Goal: Information Seeking & Learning: Stay updated

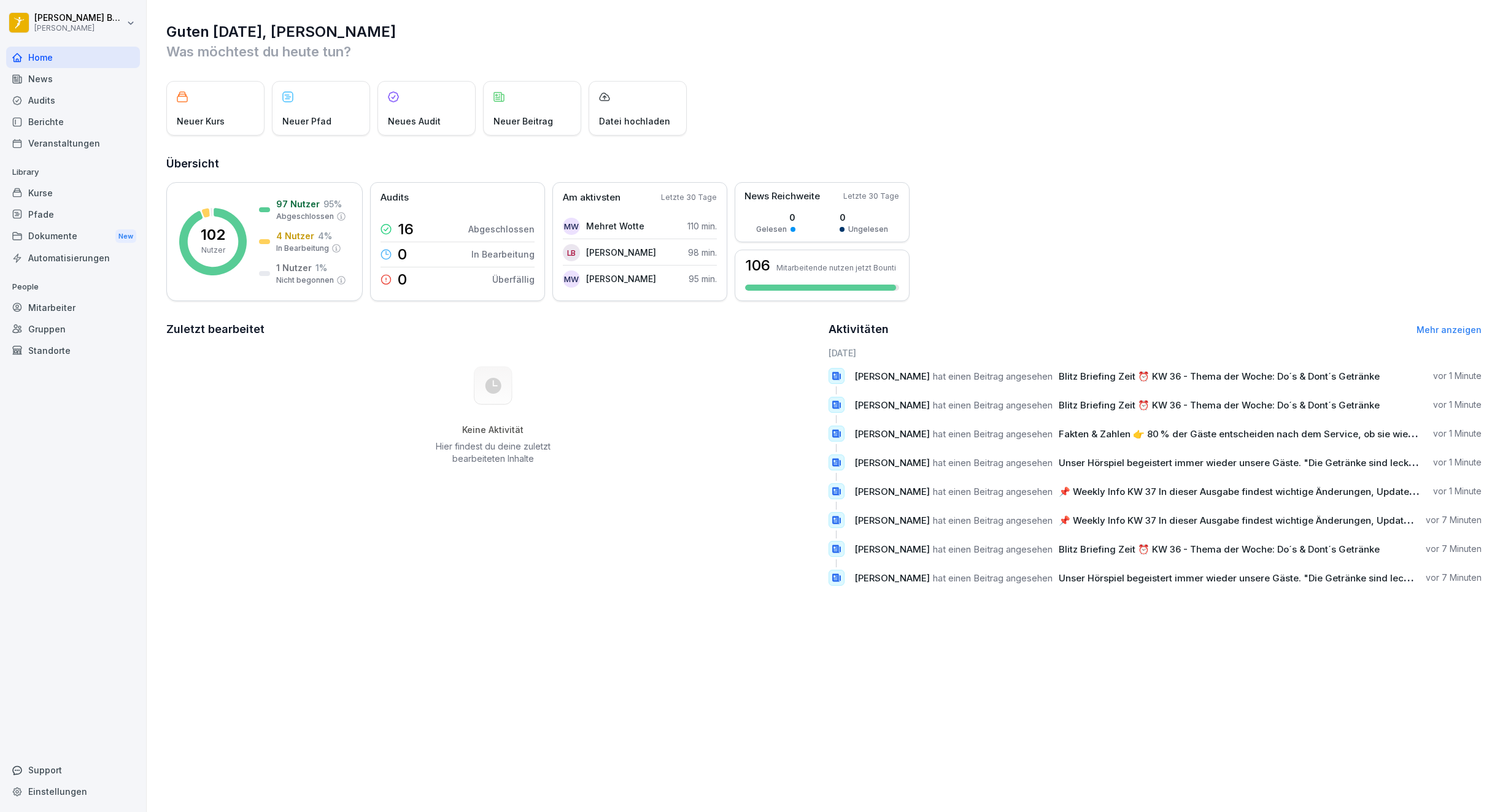
click at [38, 80] on div "News" at bounding box center [72, 78] width 134 height 22
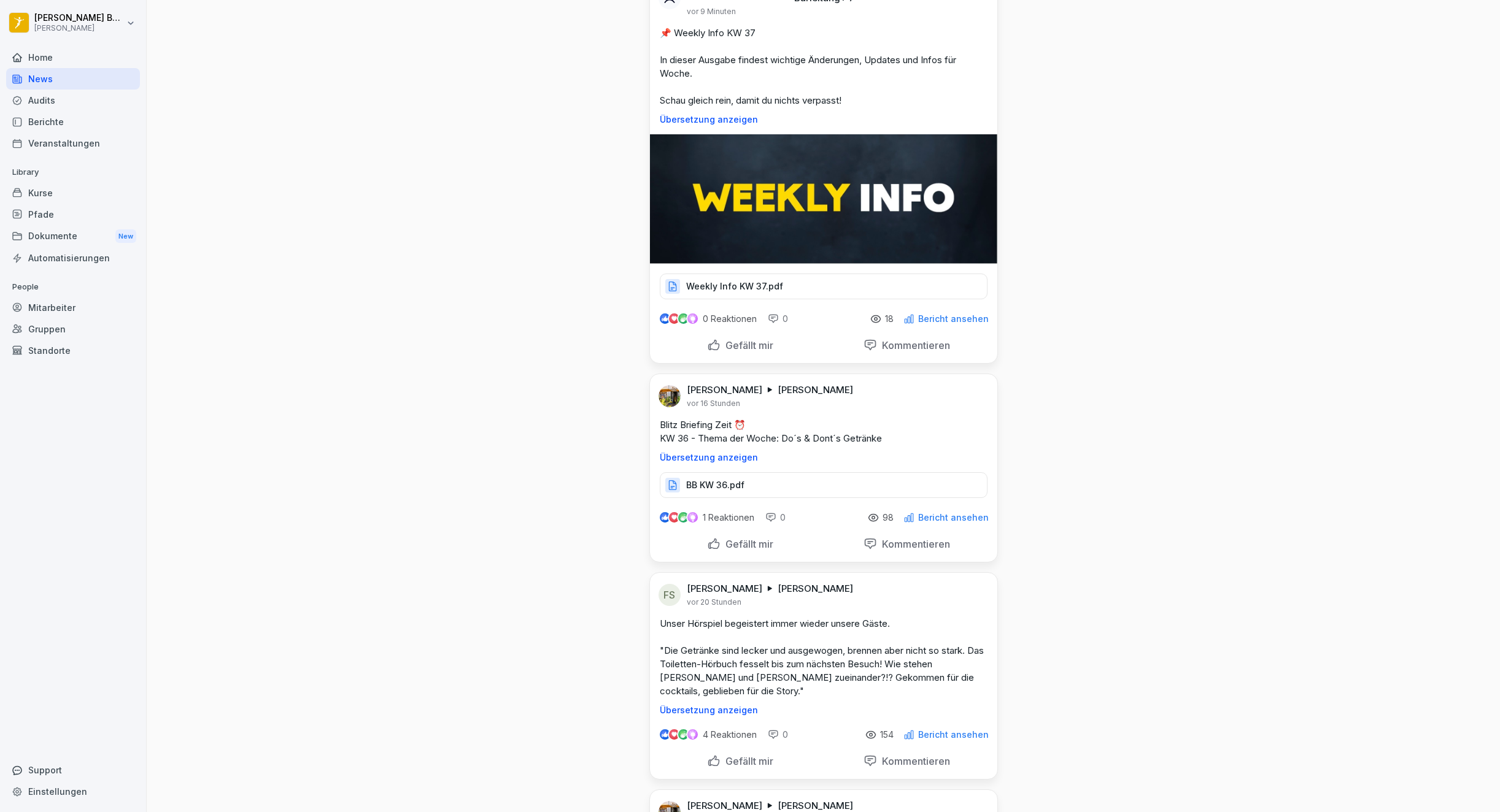
scroll to position [82, 0]
click at [47, 124] on div "Berichte" at bounding box center [72, 121] width 134 height 22
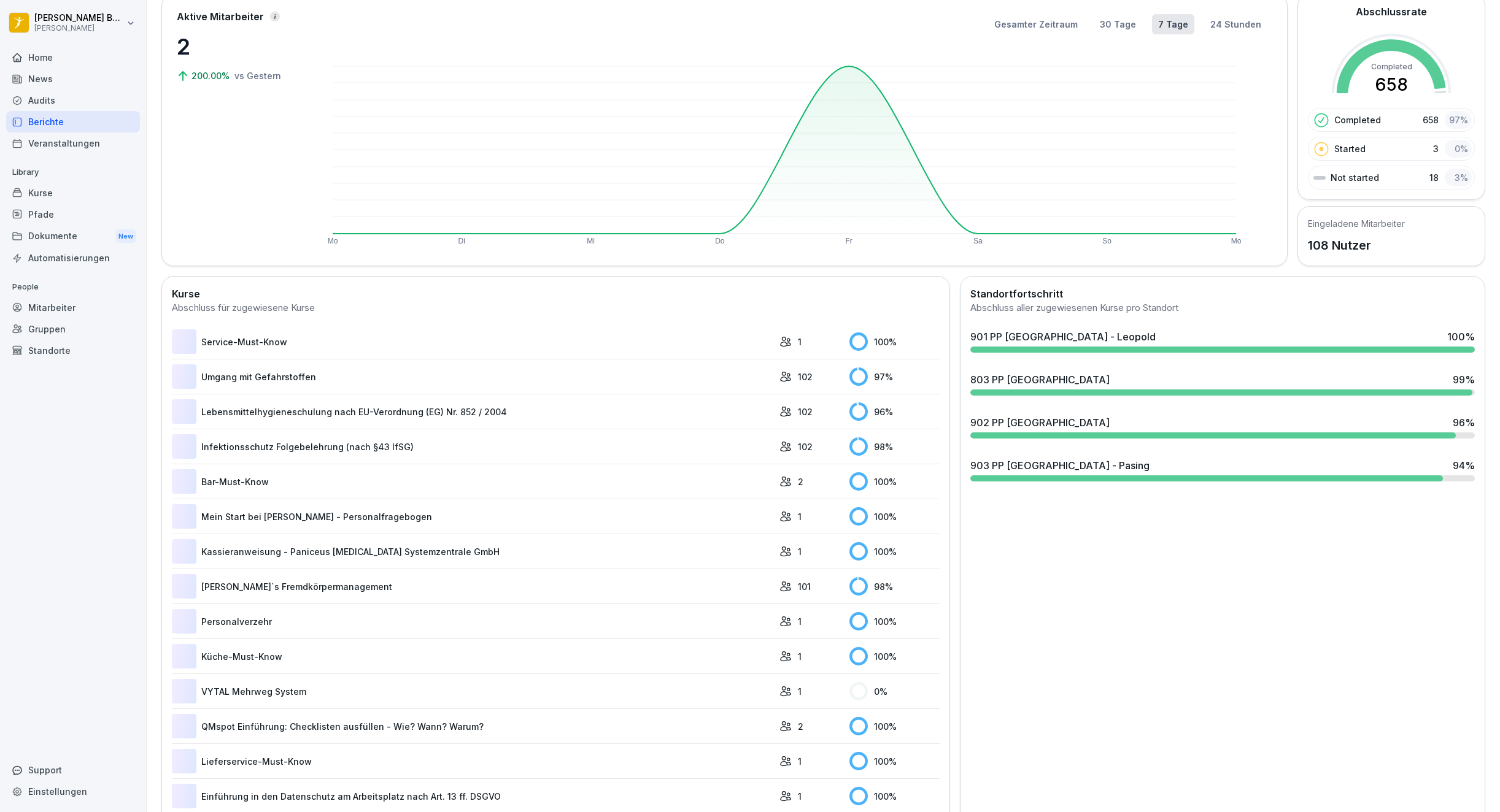
scroll to position [75, 0]
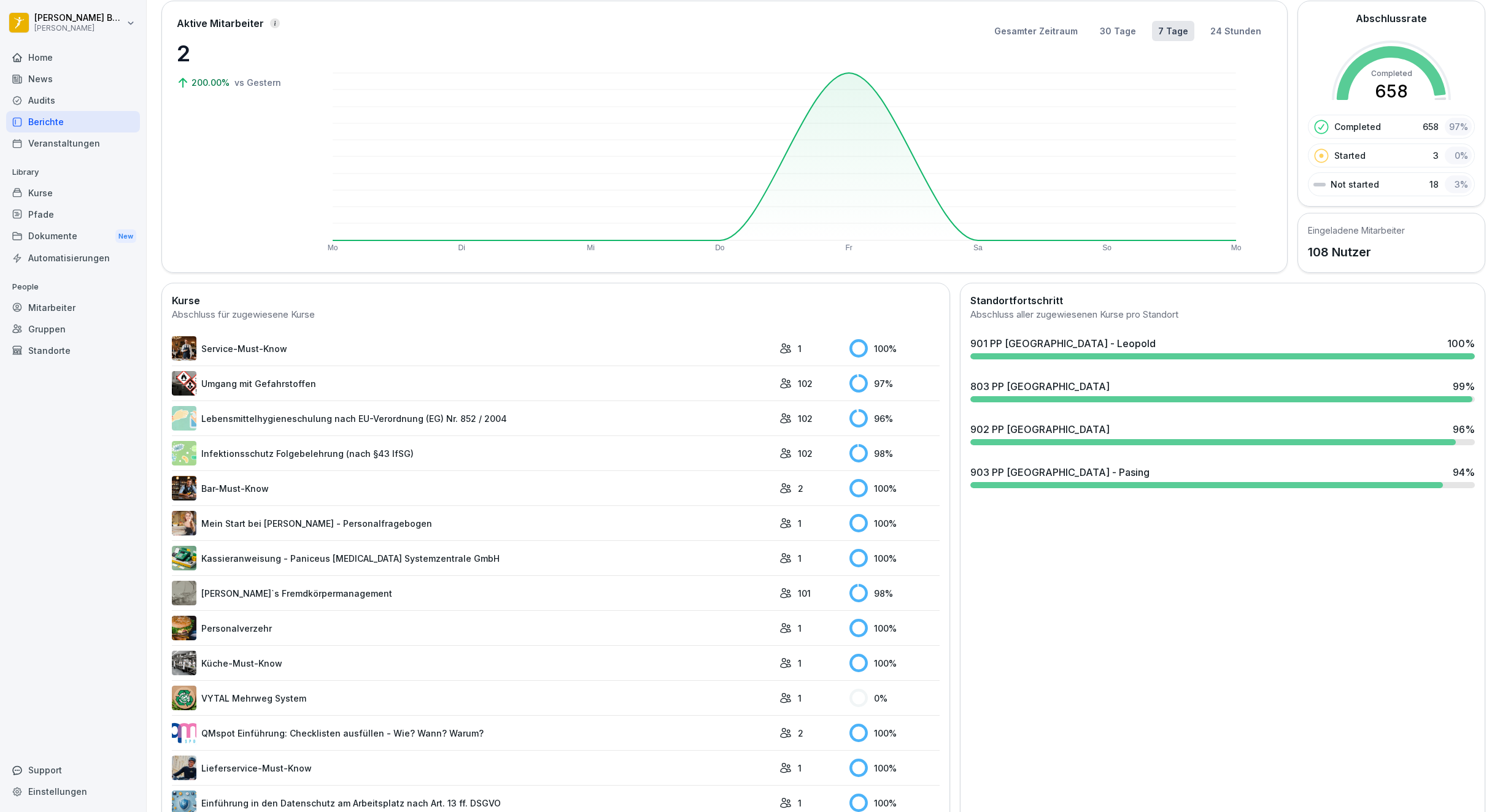
click at [1069, 477] on div "903 PP [GEOGRAPHIC_DATA] - Pasing" at bounding box center [1060, 472] width 179 height 15
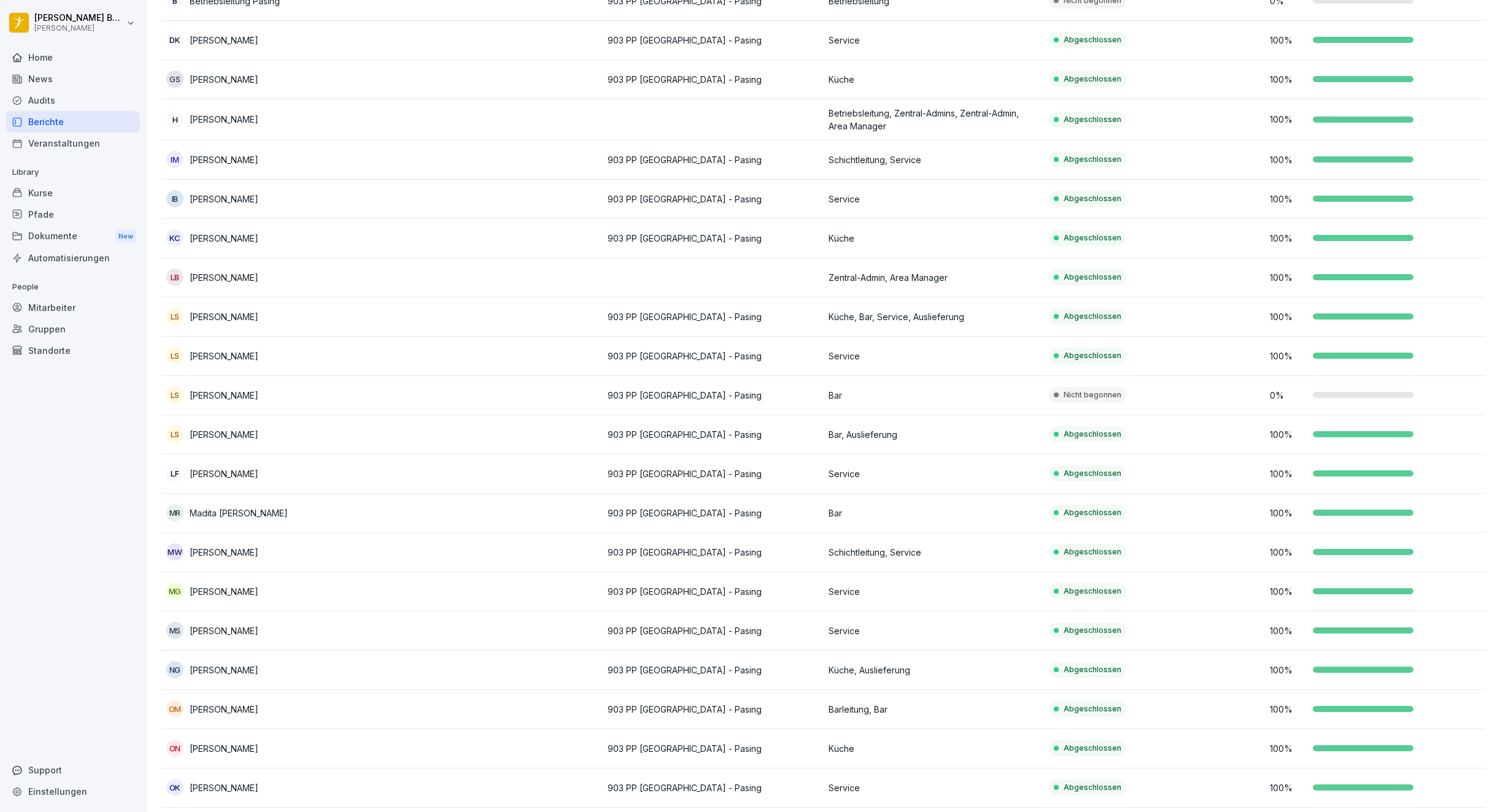
scroll to position [273, 0]
click at [695, 400] on p "903 PP [GEOGRAPHIC_DATA] - Pasing" at bounding box center [713, 394] width 211 height 13
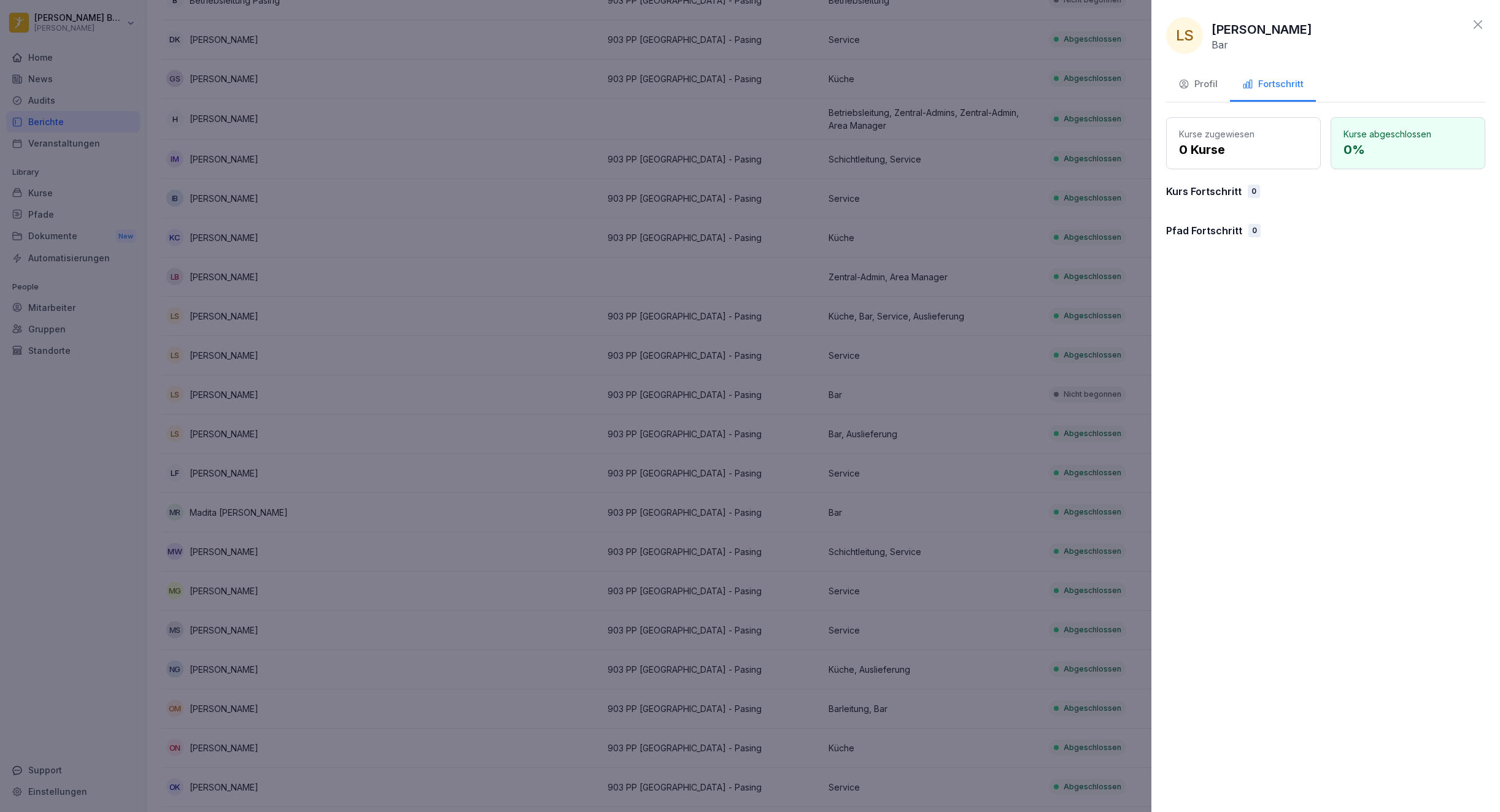
click at [1194, 84] on div "Profil" at bounding box center [1198, 84] width 40 height 14
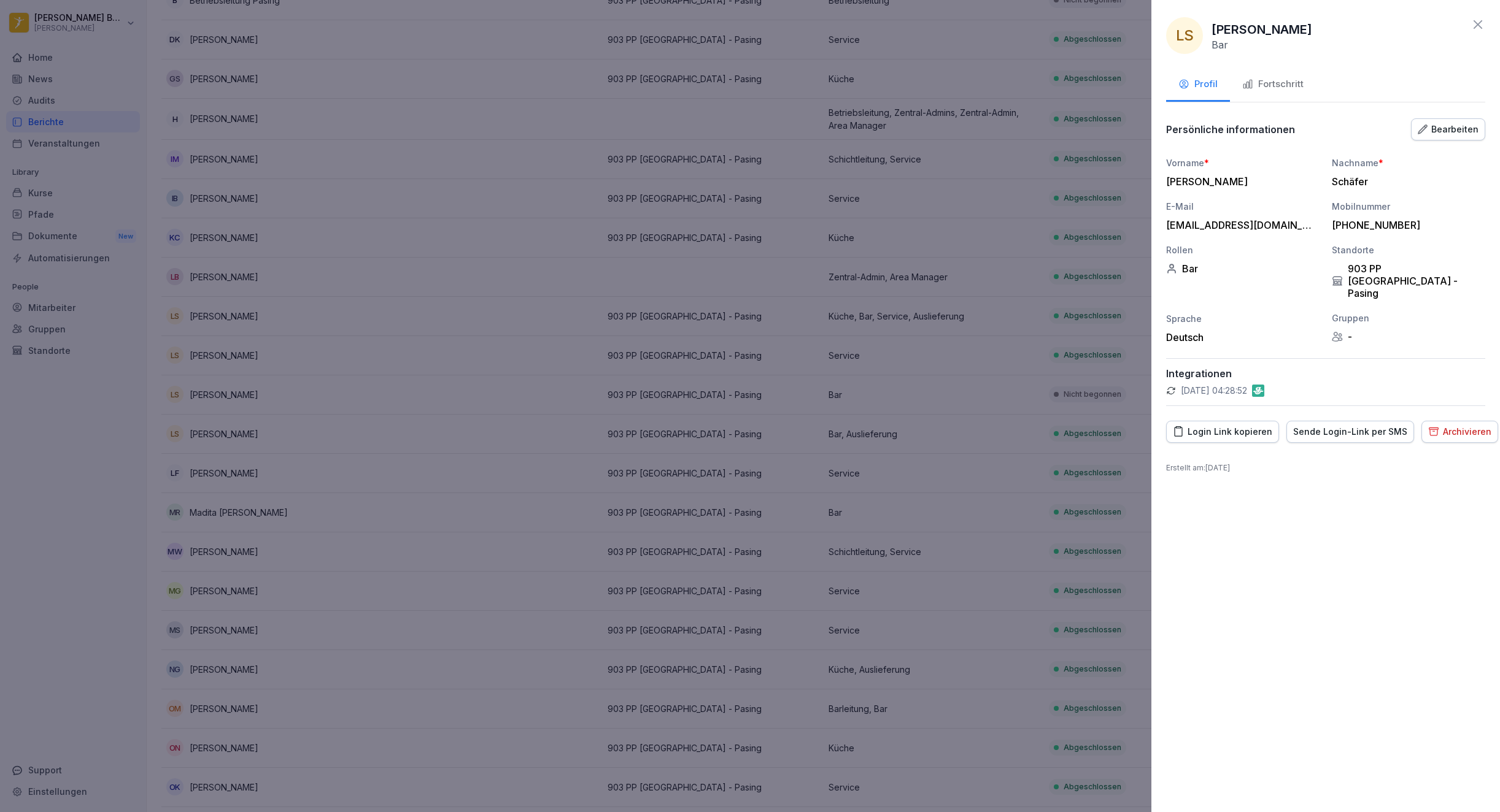
click at [1460, 425] on div "Archivieren" at bounding box center [1460, 432] width 63 height 14
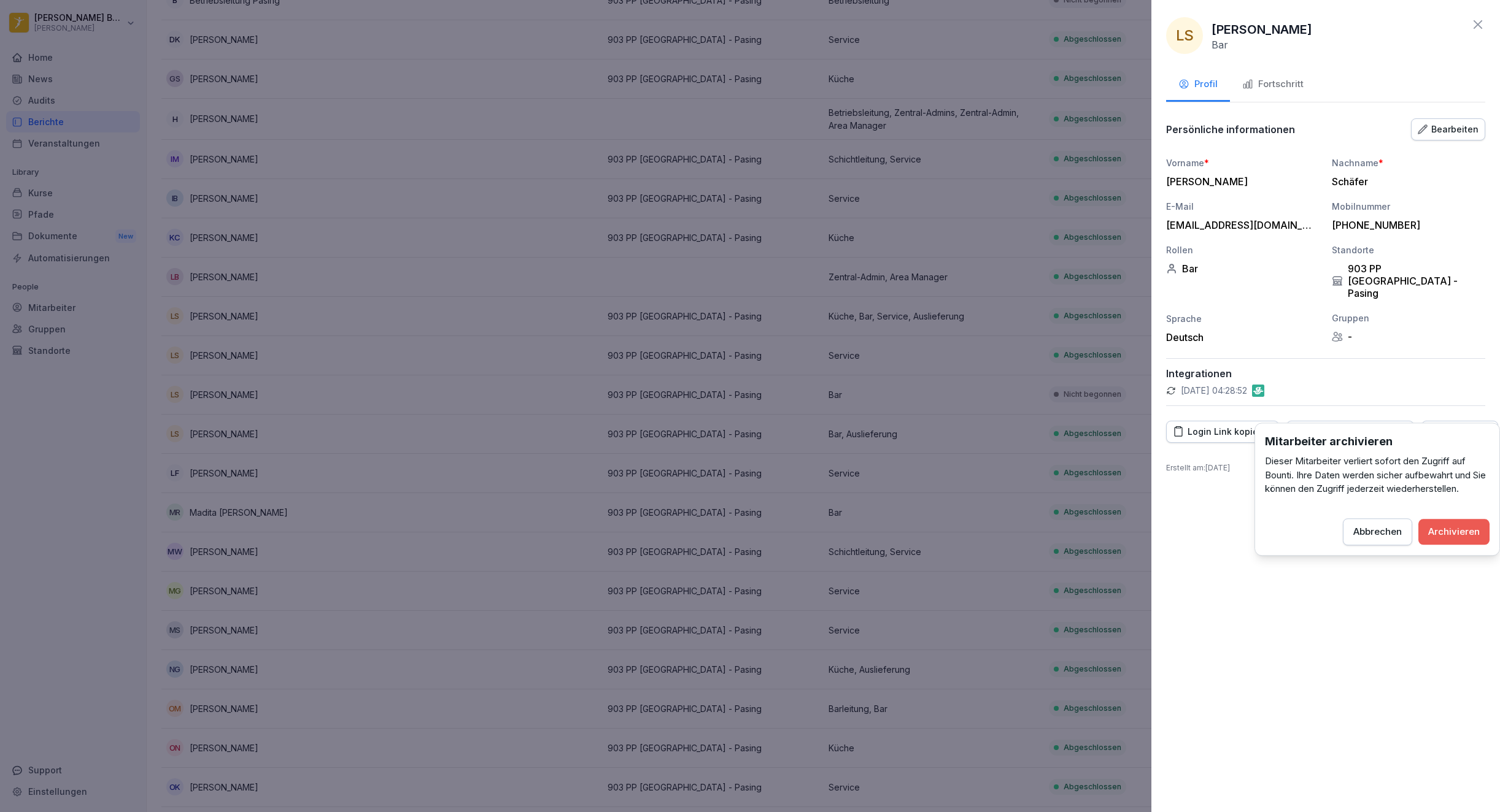
click at [1439, 528] on div "Archivieren" at bounding box center [1454, 532] width 52 height 14
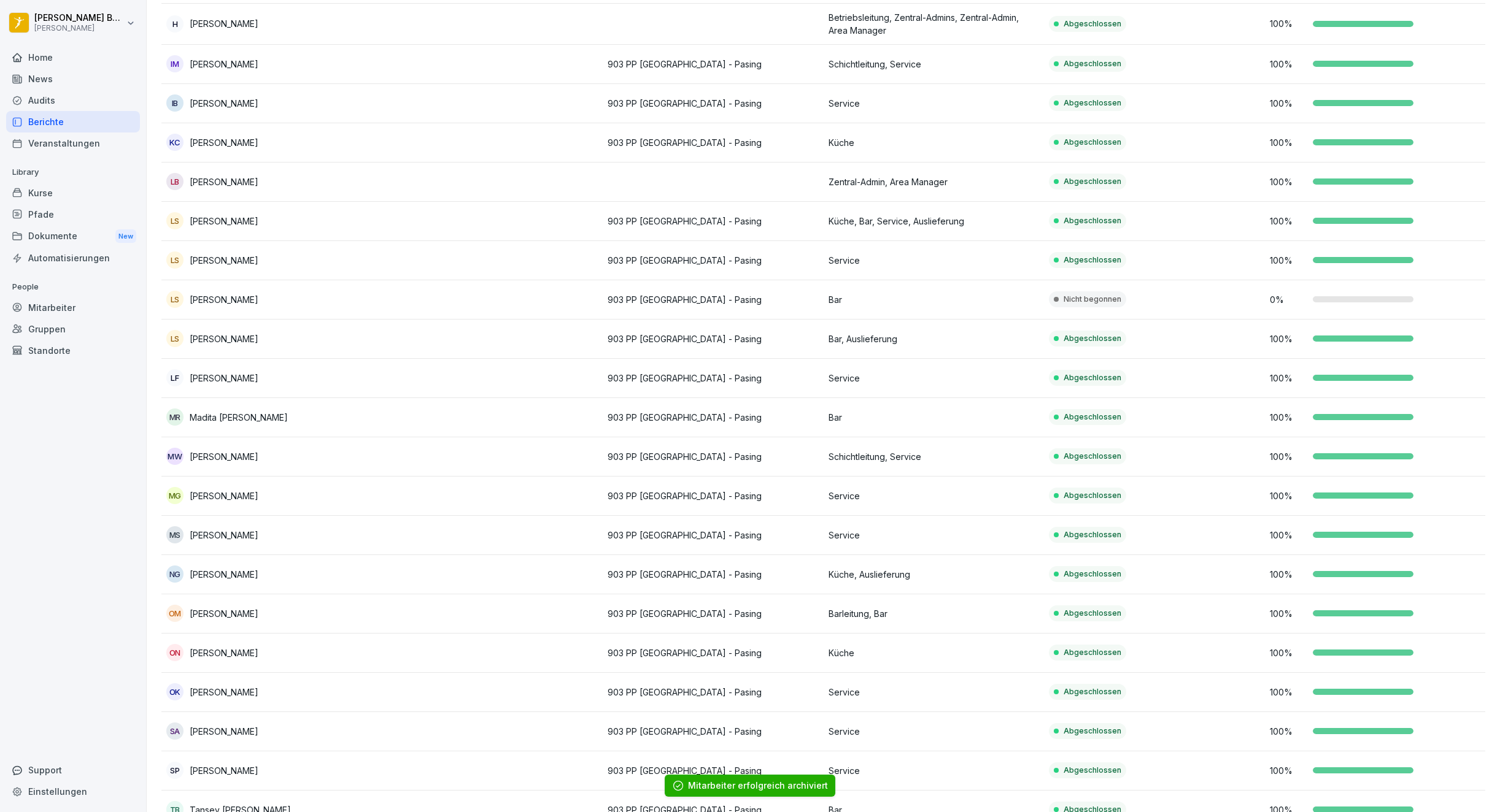
scroll to position [373, 0]
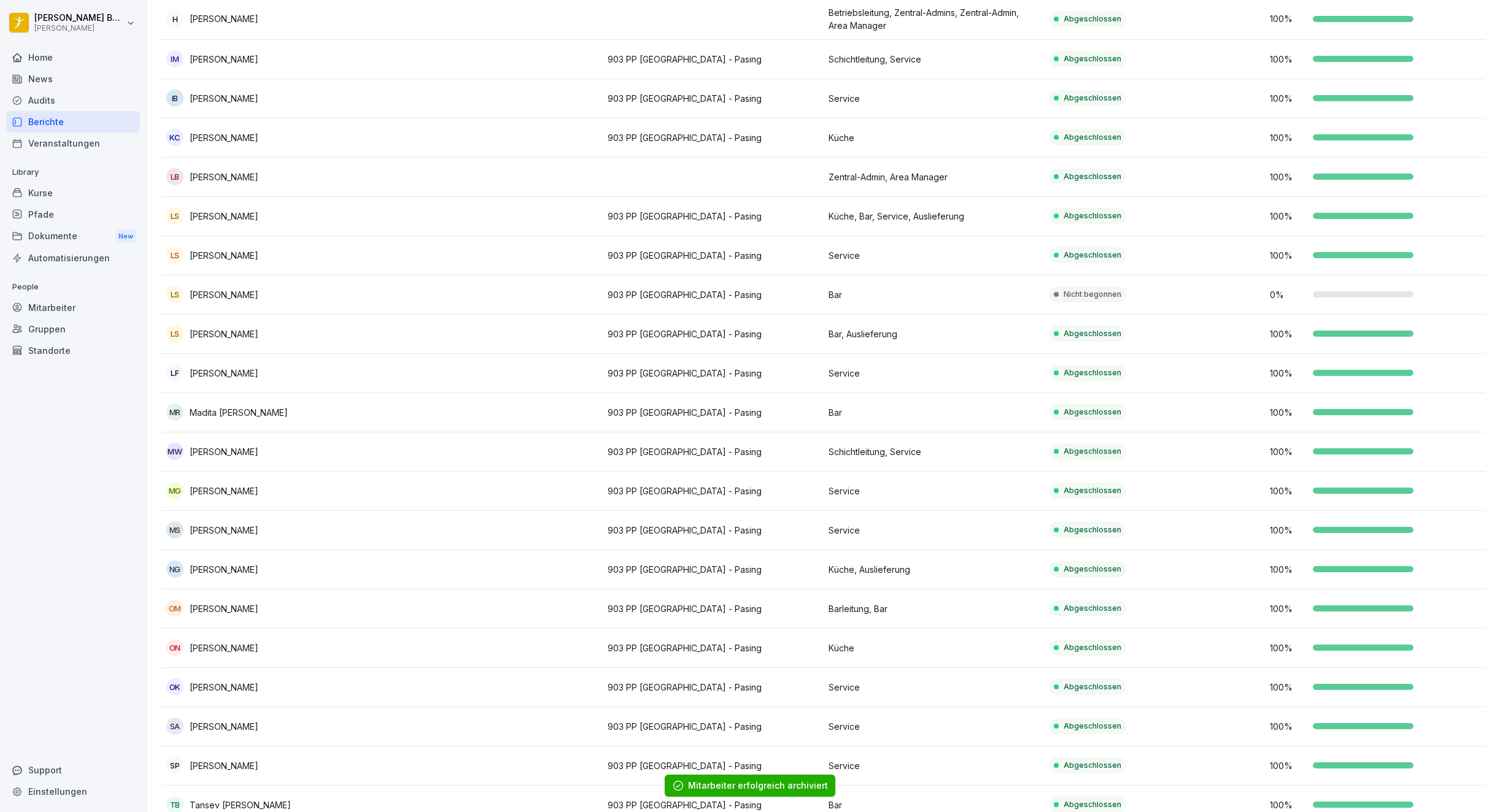
click at [55, 121] on div "Berichte" at bounding box center [72, 121] width 134 height 22
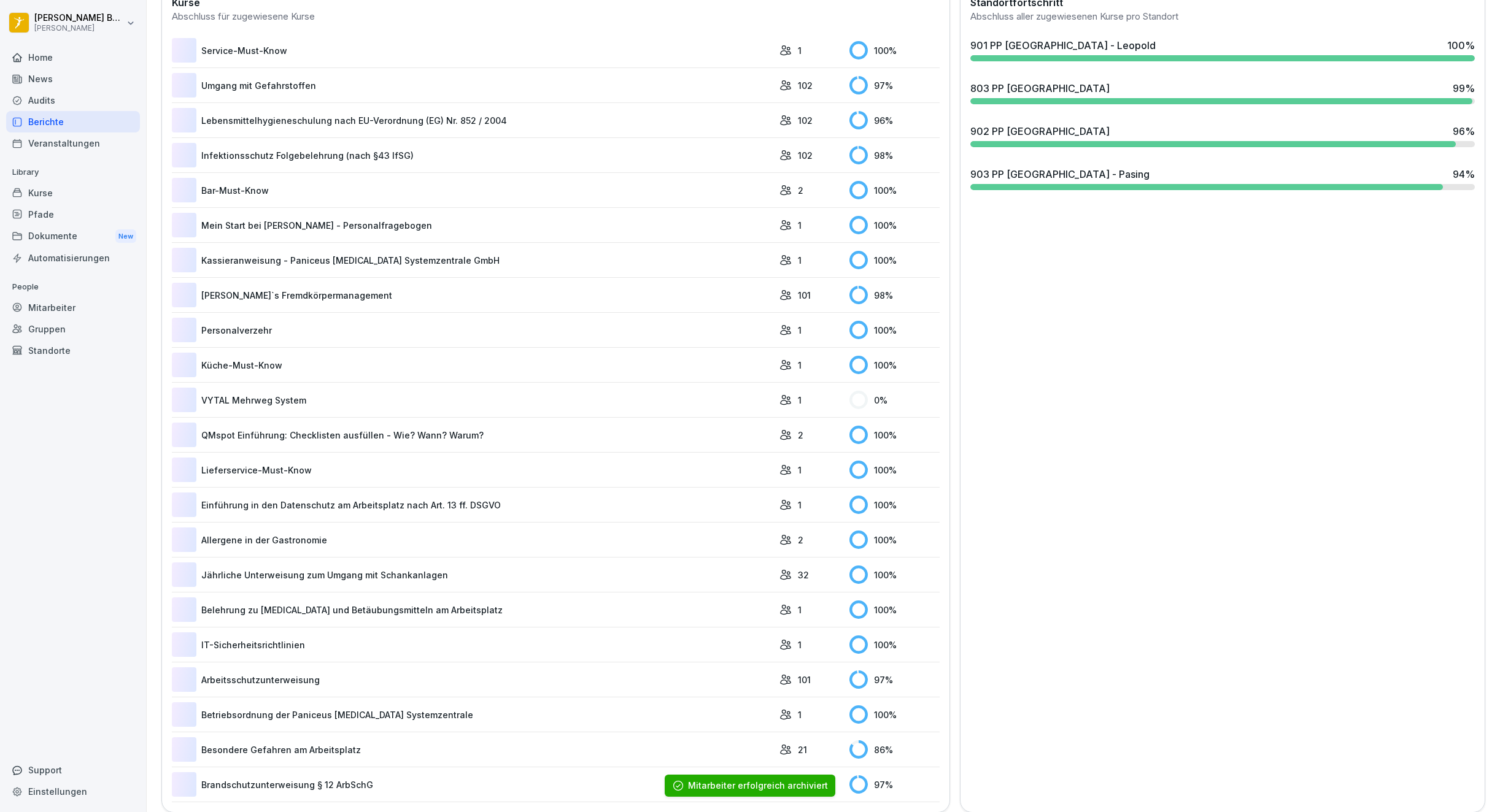
scroll to position [75, 0]
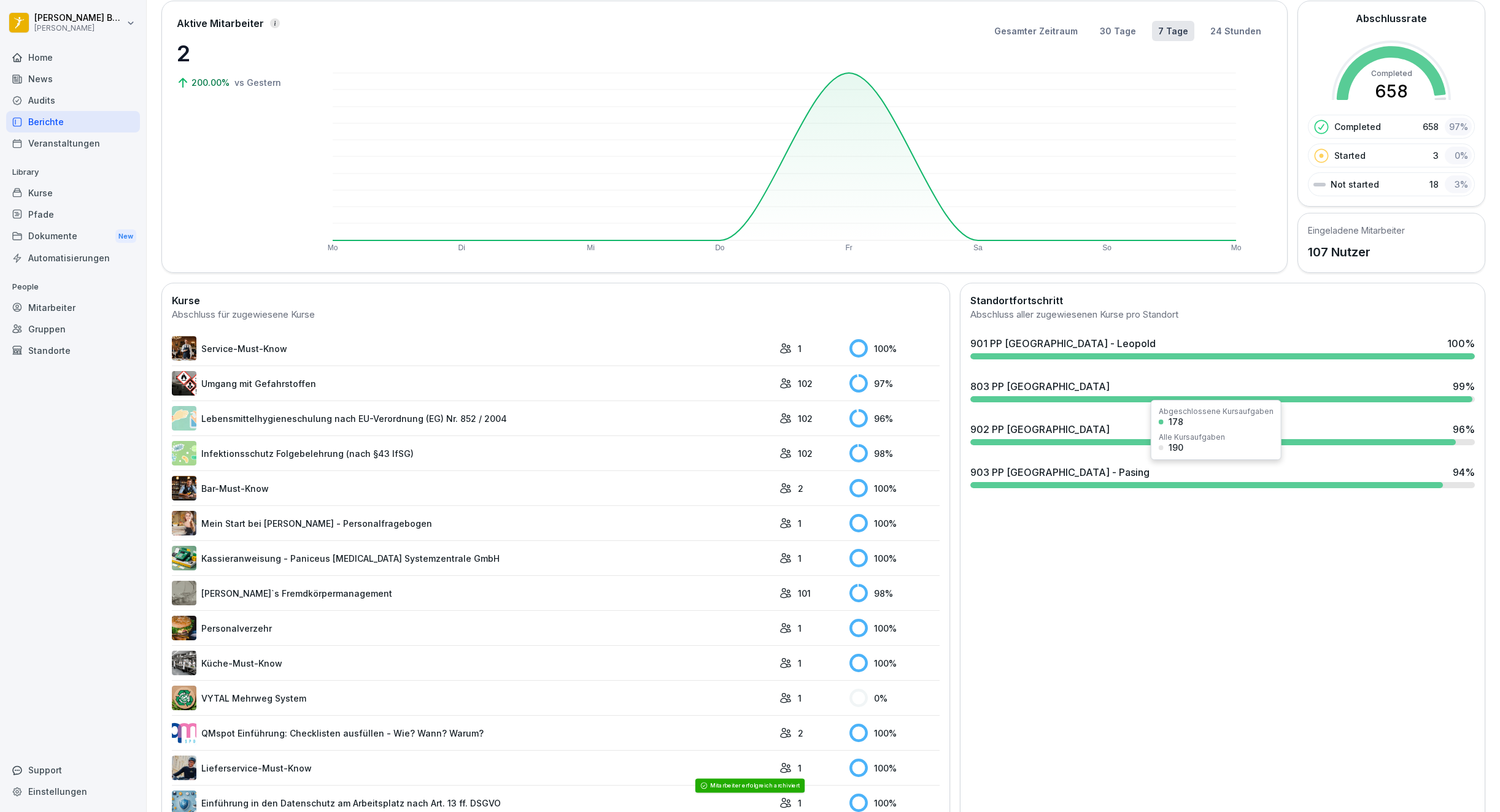
click at [1005, 474] on div "903 PP [GEOGRAPHIC_DATA] - Pasing" at bounding box center [1060, 472] width 179 height 15
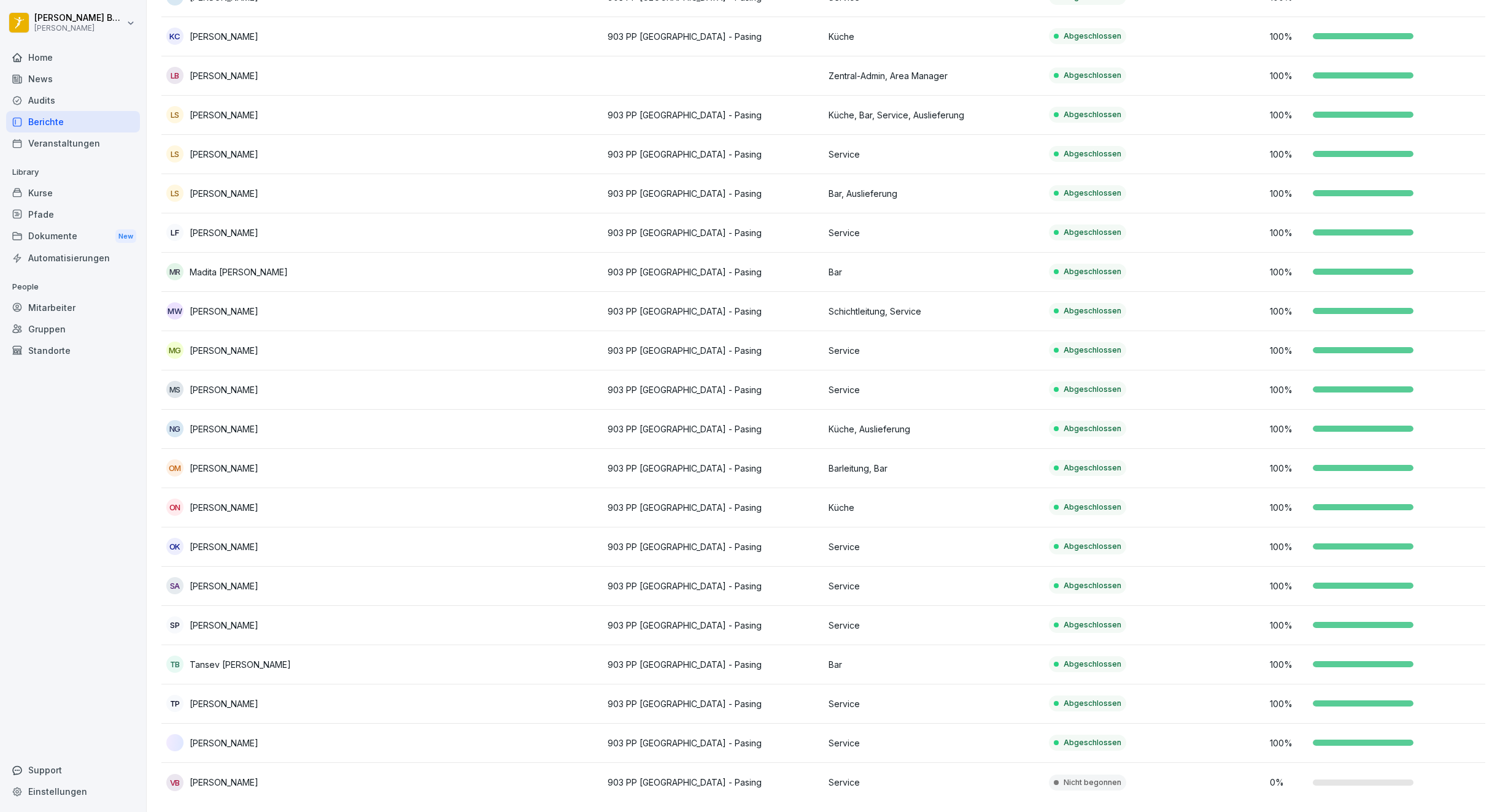
scroll to position [487, 0]
click at [24, 63] on div "Home" at bounding box center [72, 57] width 134 height 22
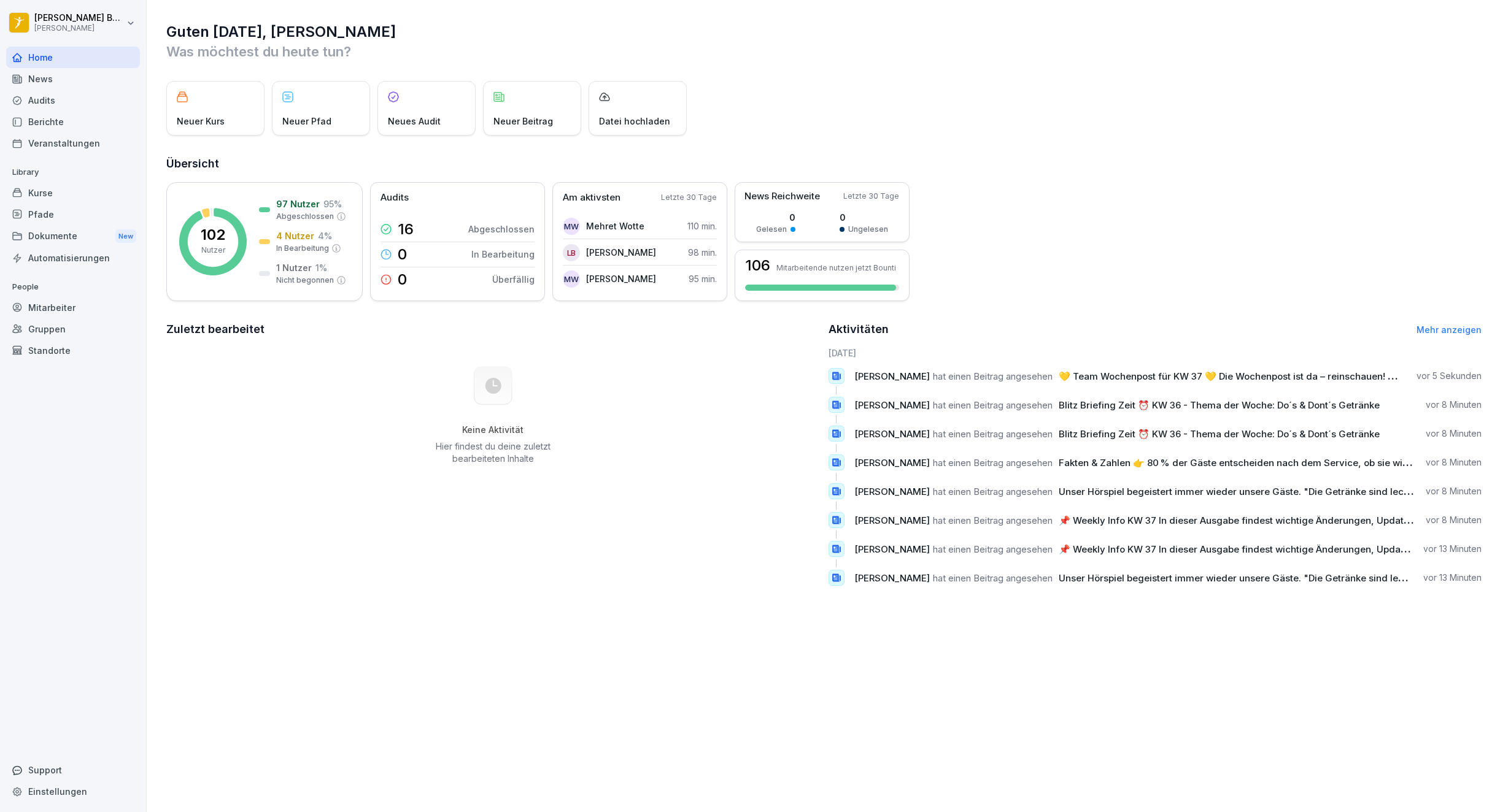
click at [35, 73] on div "News" at bounding box center [72, 78] width 134 height 22
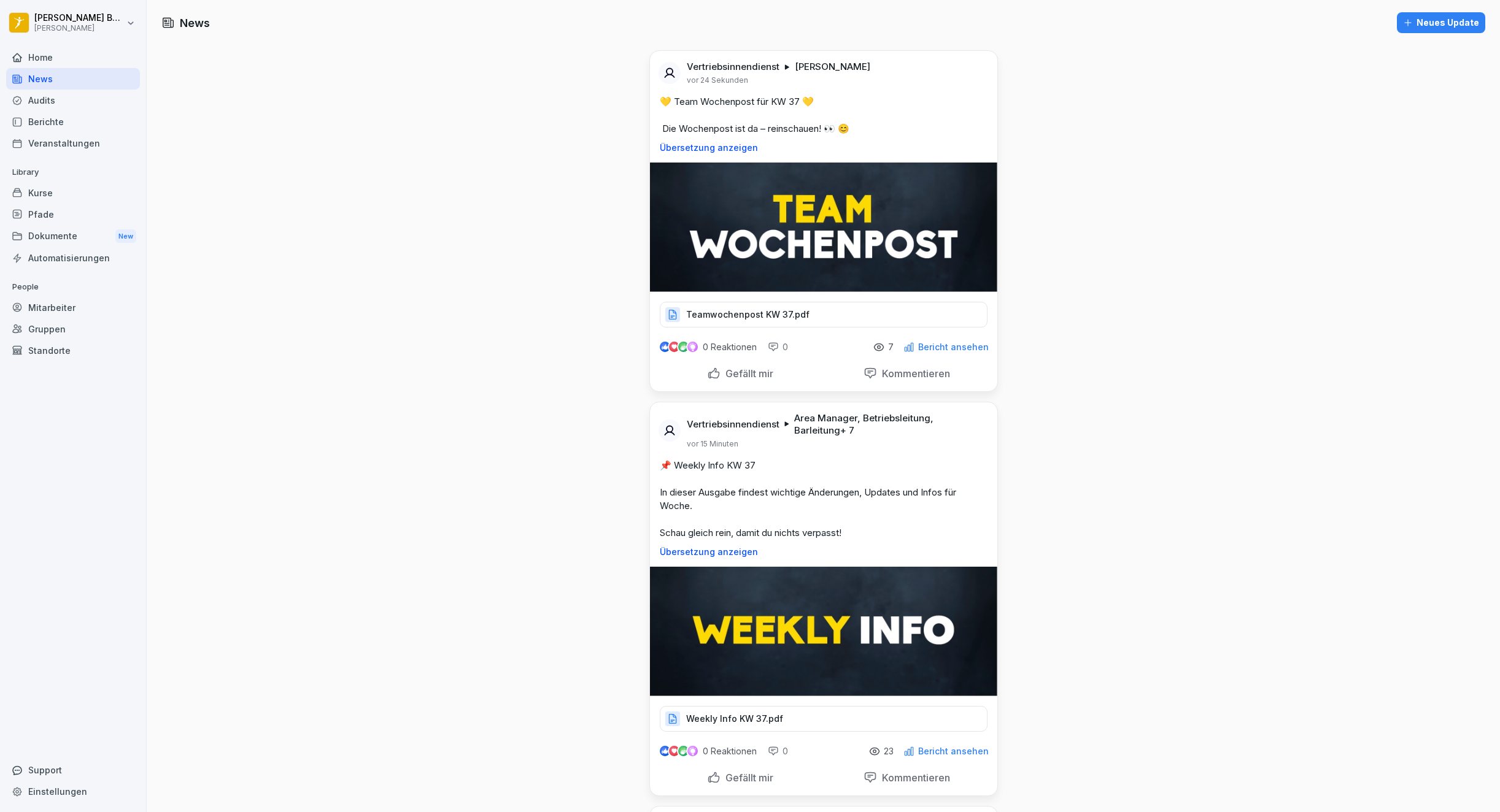
click at [744, 727] on div "Weekly Info KW 37.pdf" at bounding box center [824, 719] width 327 height 26
